Goal: Transaction & Acquisition: Obtain resource

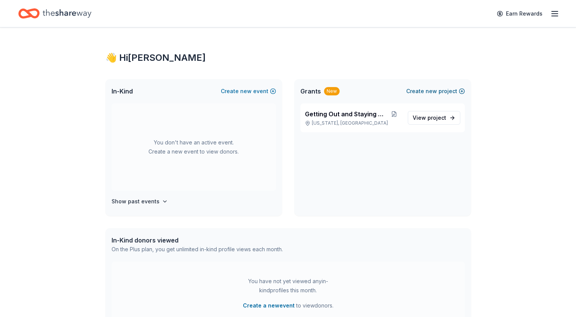
click at [433, 93] on span "new" at bounding box center [430, 91] width 11 height 9
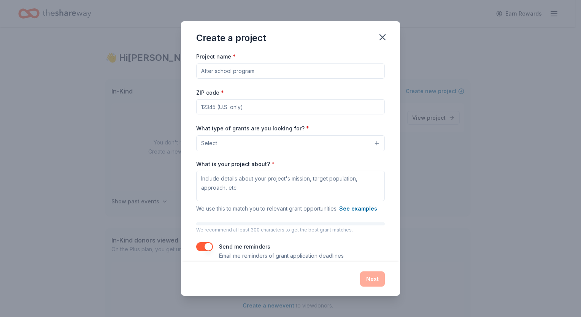
click at [228, 68] on input "Project name *" at bounding box center [290, 71] width 189 height 15
type input "Coat Drive"
type input "10035"
click at [227, 143] on button "Select" at bounding box center [290, 143] width 189 height 16
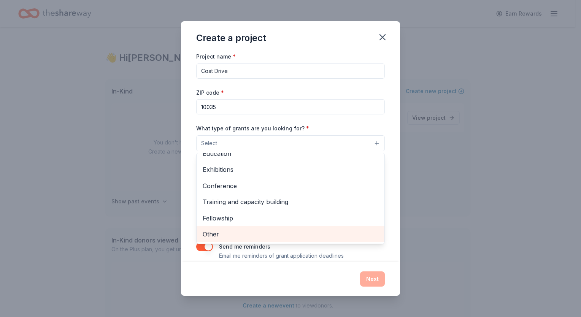
click at [255, 232] on span "Other" at bounding box center [291, 234] width 176 height 10
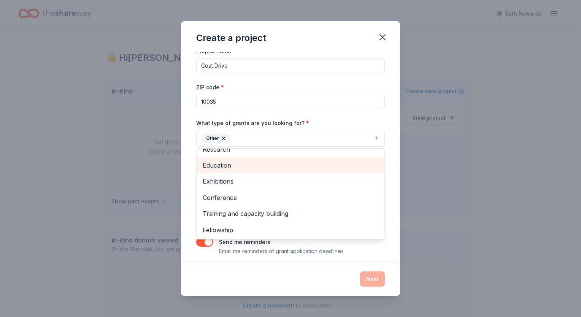
scroll to position [11, 0]
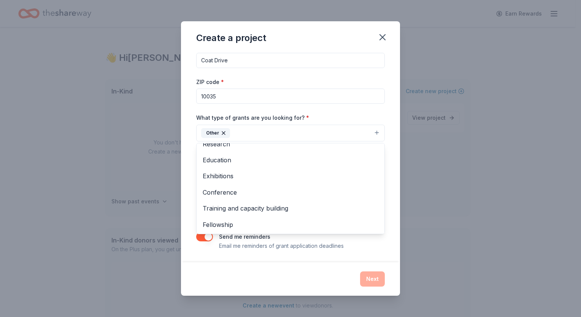
click at [393, 142] on div "Project name * Coat Drive ZIP code * 10035 What type of grants are you looking …" at bounding box center [290, 157] width 219 height 211
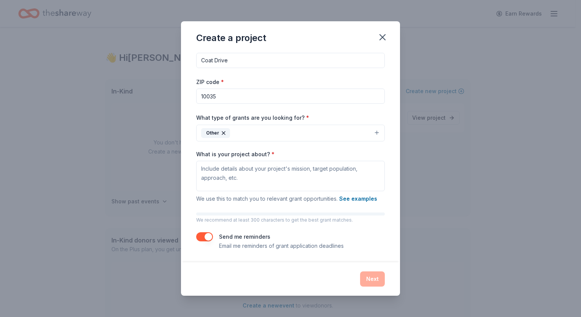
click at [292, 204] on div "Project name * Coat Drive ZIP code * 10035 What type of grants are you looking …" at bounding box center [290, 146] width 189 height 210
click at [263, 181] on textarea "What is your project about? *" at bounding box center [290, 176] width 189 height 30
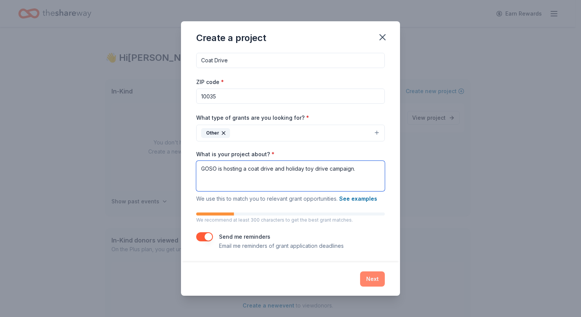
type textarea "GOSO is hosting a coat drive and holiday toy drive campaign."
click at [380, 282] on button "Next" at bounding box center [372, 279] width 25 height 15
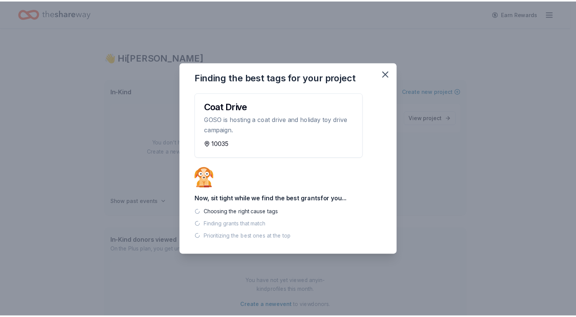
scroll to position [0, 0]
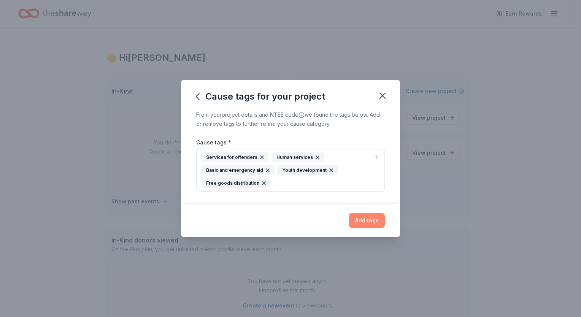
click at [372, 220] on button "Add tags" at bounding box center [367, 220] width 36 height 15
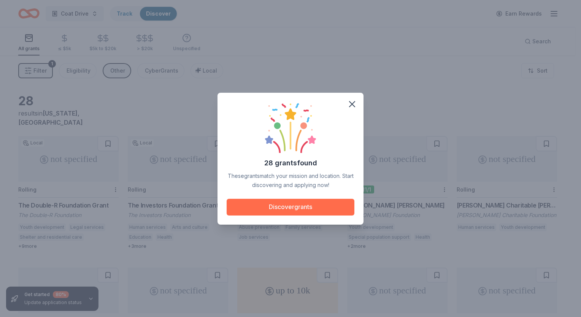
click at [319, 205] on button "Discover grants" at bounding box center [291, 207] width 128 height 17
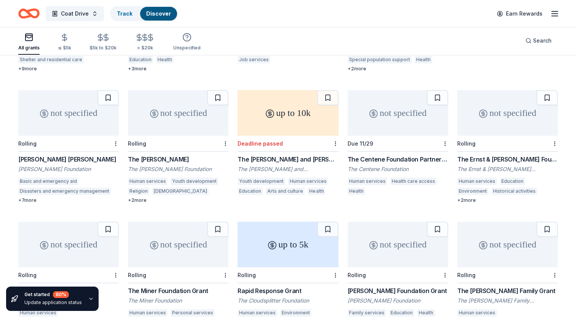
scroll to position [177, 0]
click at [38, 155] on div "Charles A. Micale Grant" at bounding box center [68, 159] width 100 height 9
click at [191, 136] on div "Rolling" at bounding box center [178, 144] width 100 height 16
click at [401, 155] on div "The Centene Foundation Partners Program" at bounding box center [397, 159] width 100 height 9
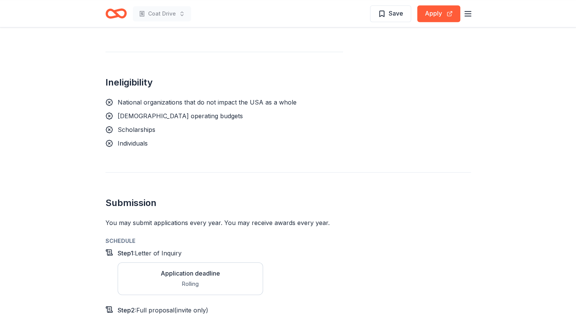
scroll to position [558, 0]
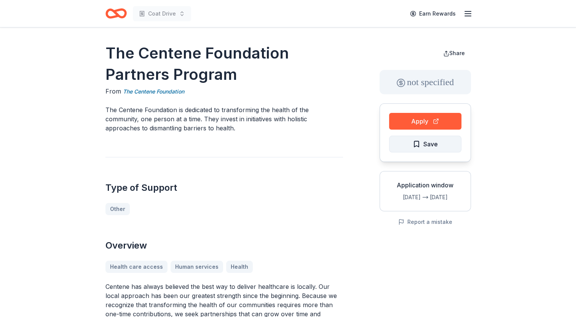
click at [423, 140] on span "Save" at bounding box center [430, 144] width 14 height 10
click at [423, 122] on button "Apply" at bounding box center [425, 121] width 72 height 17
